Goal: Check status: Check status

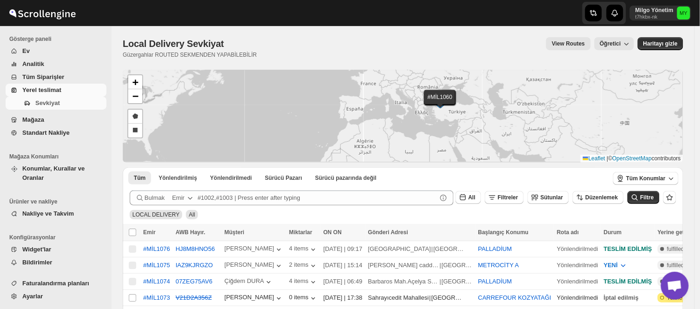
click at [447, 96] on div "#MİL1076 #MİL1075 #MİL1074 #MİL1073 #MİL1072 #MİL1071 #MİL1070 #MİL1069 #MİL106…" at bounding box center [403, 116] width 560 height 93
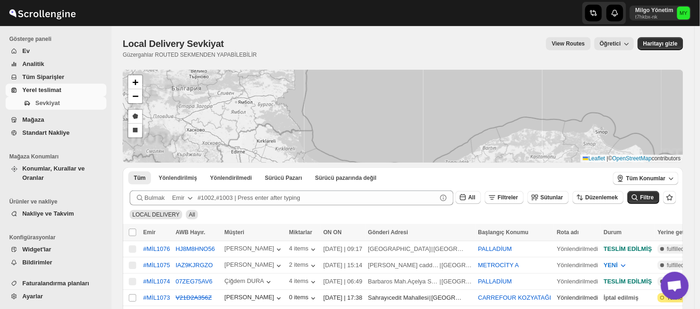
drag, startPoint x: 397, startPoint y: 135, endPoint x: 438, endPoint y: 29, distance: 113.7
click at [435, 23] on div "Skip to content Milgo Yönetim t7hkbx-nk MY Gösterge paneli Ev Analitik Tüm Sipa…" at bounding box center [350, 255] width 700 height 511
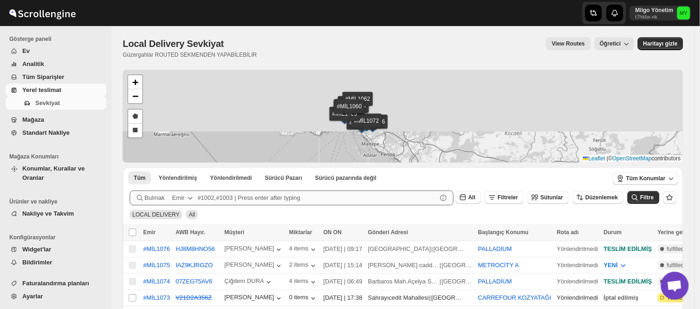
drag, startPoint x: 396, startPoint y: 94, endPoint x: 419, endPoint y: 191, distance: 99.3
click at [419, 191] on div "#MİL1076 #MİL1075 #MİL1074 #MİL1073 #MİL1072 #MİL1071 #MİL1070 #MİL1069 #MİL106…" at bounding box center [403, 290] width 560 height 441
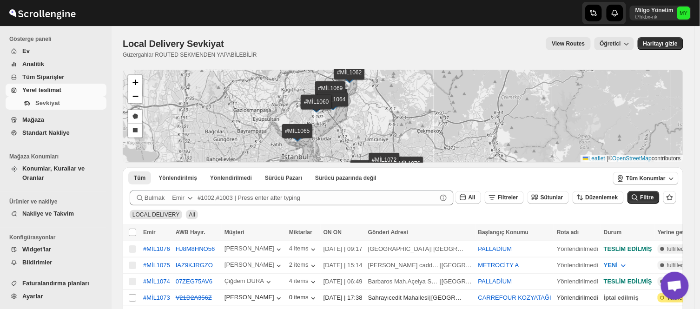
drag, startPoint x: 235, startPoint y: 112, endPoint x: 415, endPoint y: 142, distance: 182.7
click at [415, 142] on div "#MİL1076 #MİL1075 #MİL1074 #MİL1073 #MİL1072 #MİL1071 #MİL1070 #MİL1069 #MİL106…" at bounding box center [403, 116] width 560 height 93
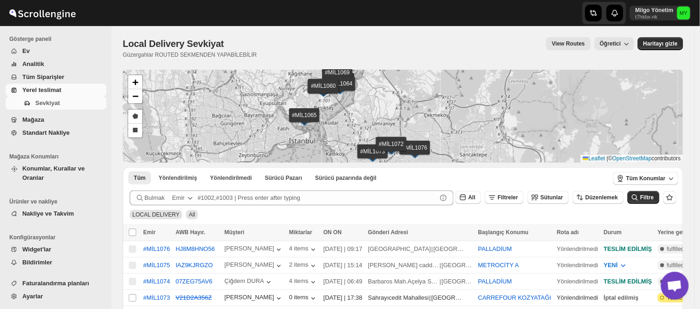
drag, startPoint x: 402, startPoint y: 133, endPoint x: 409, endPoint y: 112, distance: 22.5
click at [410, 112] on div "#MİL1076 #MİL1075 #MİL1074 #MİL1073 #MİL1072 #MİL1071 #MİL1070 #MİL1069 #MİL106…" at bounding box center [403, 116] width 560 height 93
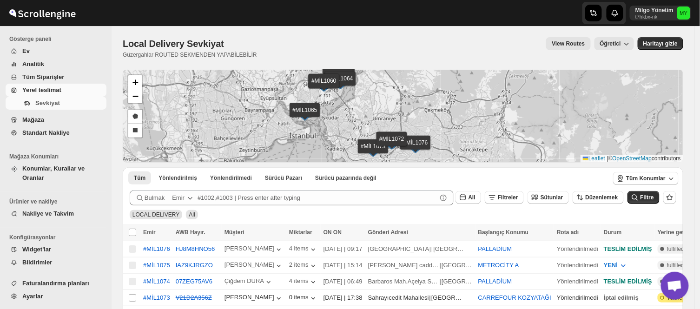
click at [395, 141] on img at bounding box center [392, 144] width 14 height 10
click at [363, 130] on button "#MİL1072" at bounding box center [358, 129] width 27 height 7
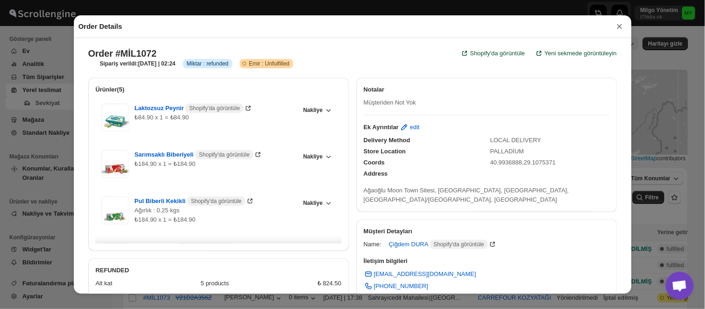
click at [619, 27] on button "×" at bounding box center [619, 26] width 14 height 13
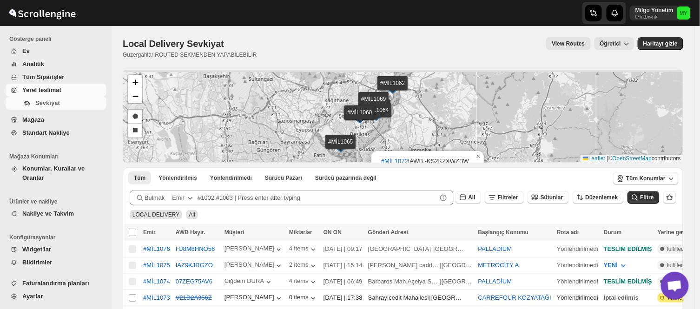
drag, startPoint x: 424, startPoint y: 100, endPoint x: 460, endPoint y: 136, distance: 50.9
click at [461, 140] on div "#MİL1076 #MİL1075 #MİL1074 #MİL1073 #MİL1072 #MİL1071 #MİL1070 #MİL1069 #MİL106…" at bounding box center [403, 116] width 560 height 93
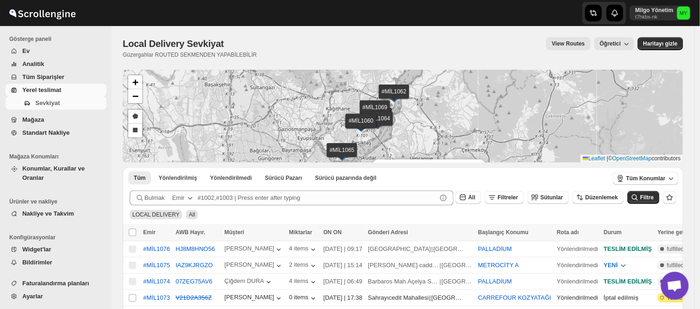
click at [386, 91] on div "#MİL1076 #MİL1075 #MİL1074 #MİL1073 #MİL1072 #MİL1071 #MİL1070 #MİL1069 #MİL106…" at bounding box center [403, 116] width 560 height 93
click at [402, 96] on div "#MİL1076 #MİL1075 #MİL1074 #MİL1073 #MİL1072 #MİL1071 #MİL1070 #MİL1069 #MİL106…" at bounding box center [403, 116] width 560 height 93
click at [390, 94] on img at bounding box center [394, 97] width 14 height 10
click at [359, 86] on button "#MİL1062" at bounding box center [363, 82] width 27 height 7
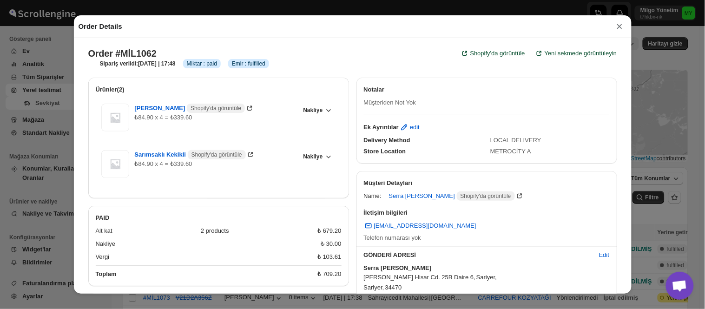
click at [617, 30] on button "×" at bounding box center [619, 26] width 14 height 13
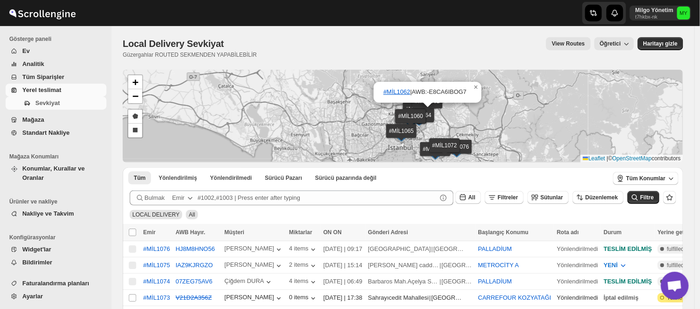
click at [405, 134] on img at bounding box center [402, 137] width 14 height 10
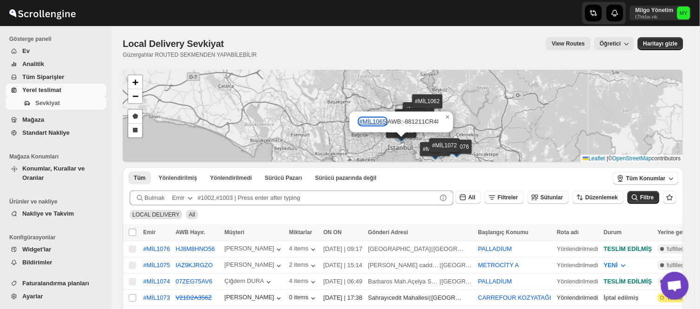
click at [378, 122] on button "#MİL1065" at bounding box center [372, 121] width 27 height 7
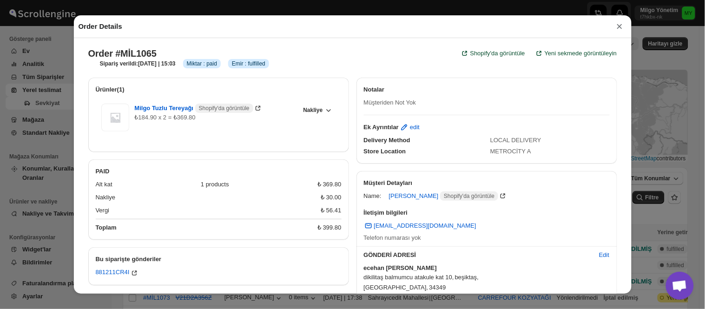
click at [619, 29] on button "×" at bounding box center [619, 26] width 14 height 13
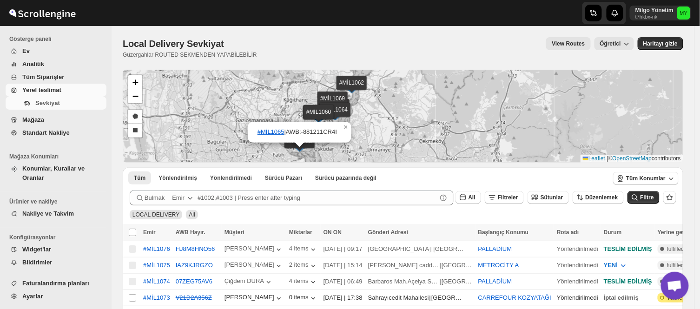
drag, startPoint x: 500, startPoint y: 129, endPoint x: 454, endPoint y: 87, distance: 61.2
click at [454, 87] on div "#MİL1076 #MİL1075 #MİL1074 #MİL1073 #MİL1072 #MİL1071 #MİL1070 #MİL1069 #MİL106…" at bounding box center [403, 116] width 560 height 93
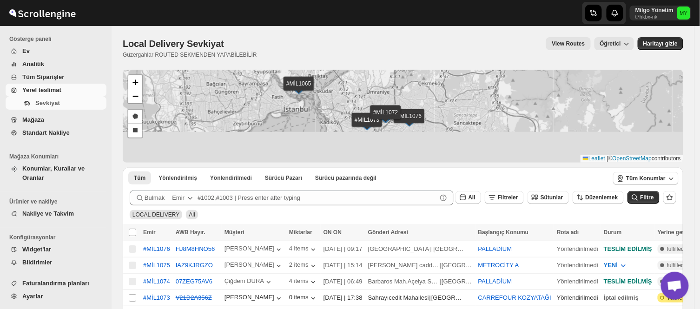
drag, startPoint x: 431, startPoint y: 137, endPoint x: 430, endPoint y: 79, distance: 57.6
click at [430, 79] on div "#MİL1076 #MİL1075 #MİL1074 #MİL1073 #MİL1072 #MİL1071 #MİL1070 #MİL1069 #MİL106…" at bounding box center [403, 116] width 560 height 93
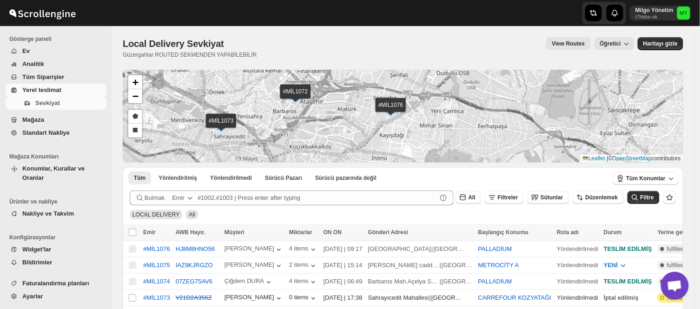
drag, startPoint x: 356, startPoint y: 138, endPoint x: 423, endPoint y: 126, distance: 67.9
click at [423, 126] on div "#MİL1076 #MİL1075 #MİL1074 #MİL1073 #MİL1072 #MİL1071 #MİL1070 #MİL1069 #MİL106…" at bounding box center [403, 116] width 560 height 93
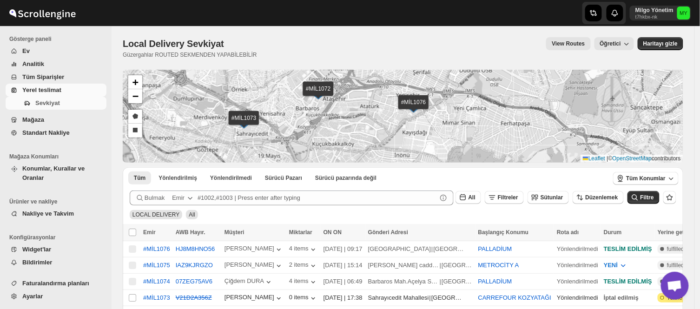
click at [245, 117] on div "#MİL1076 #MİL1075 #MİL1074 #MİL1073 #MİL1072 #MİL1071 #MİL1070 #MİL1069 #MİL106…" at bounding box center [403, 116] width 560 height 93
click at [244, 119] on img at bounding box center [244, 124] width 14 height 10
click at [217, 109] on button "#MİL1073" at bounding box center [213, 108] width 27 height 7
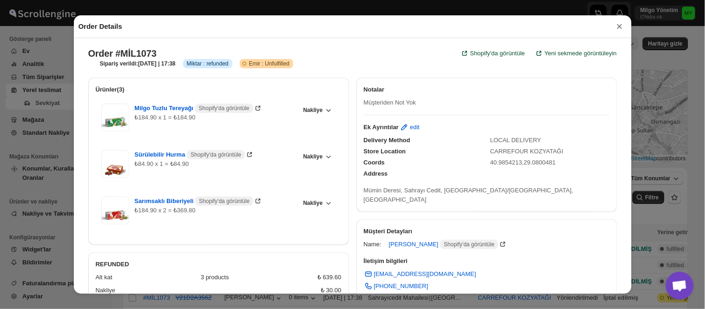
click at [617, 26] on button "×" at bounding box center [619, 26] width 14 height 13
